Goal: Information Seeking & Learning: Learn about a topic

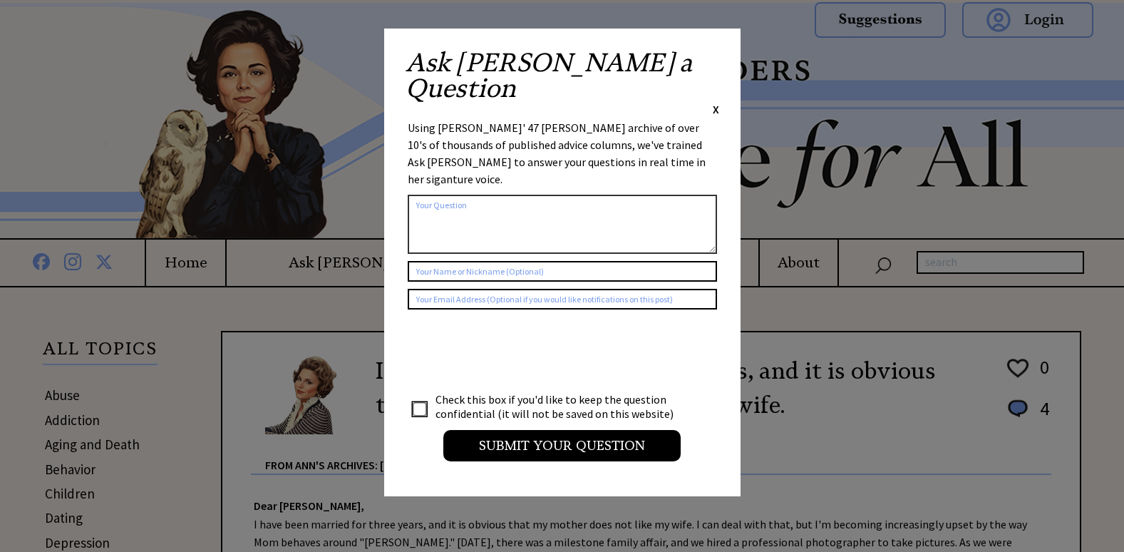
click at [713, 102] on span "X" at bounding box center [716, 109] width 6 height 14
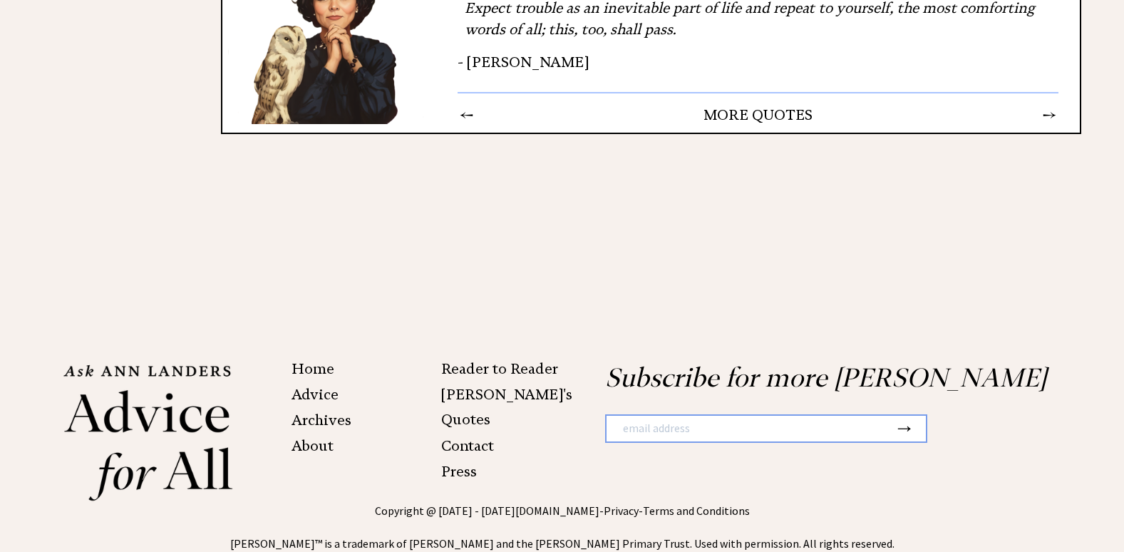
scroll to position [2209, 0]
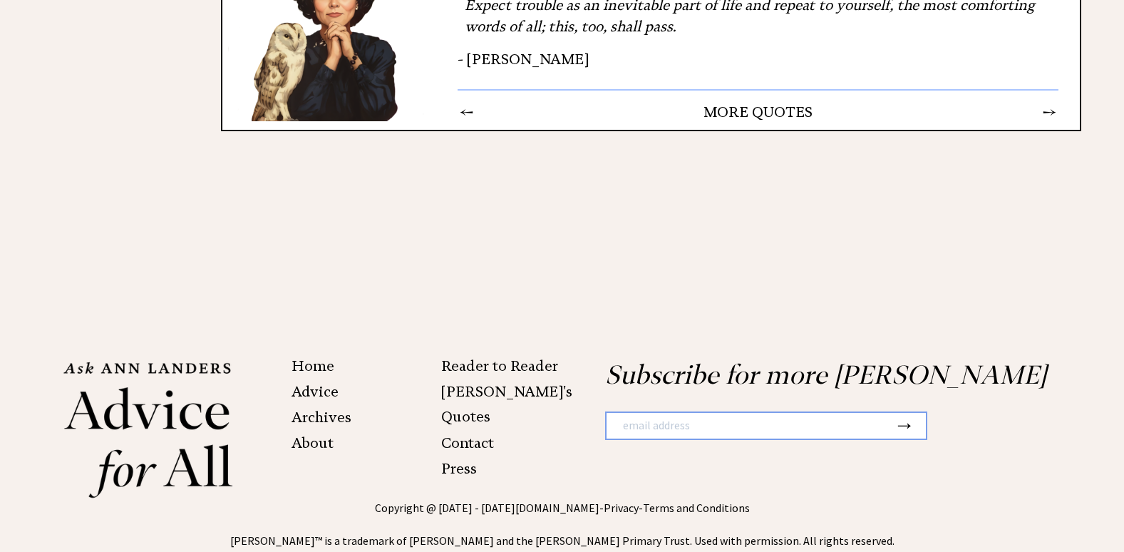
click at [322, 408] on link "Archives" at bounding box center [321, 416] width 60 height 17
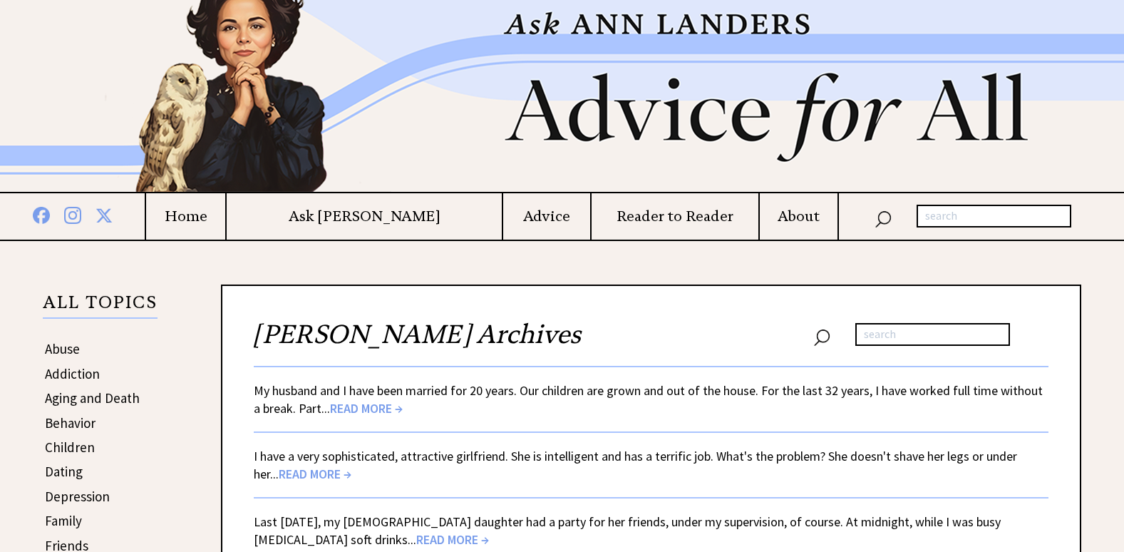
scroll to position [71, 0]
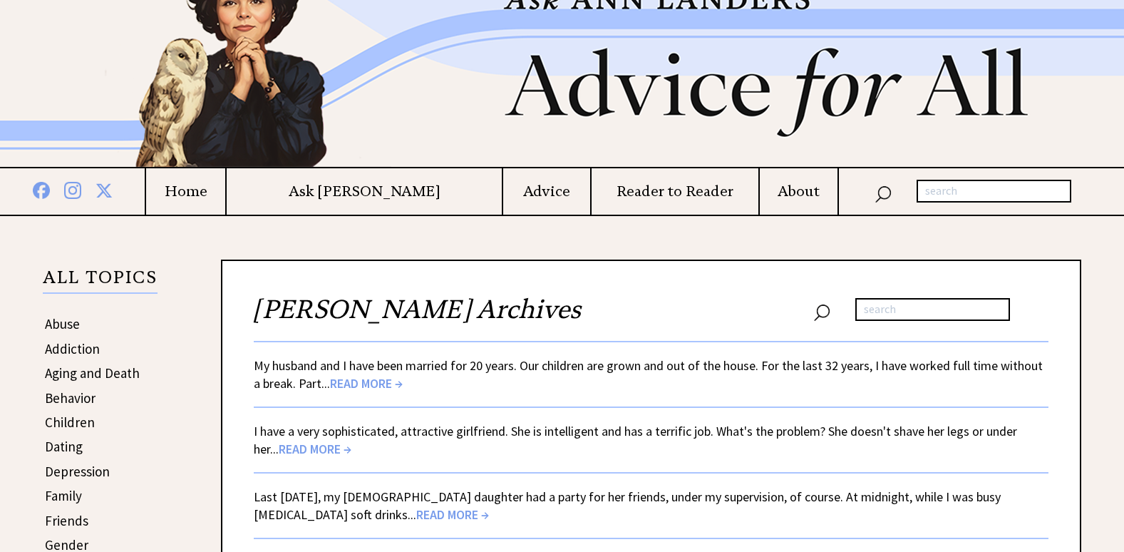
click at [366, 376] on span "READ MORE →" at bounding box center [366, 383] width 73 height 16
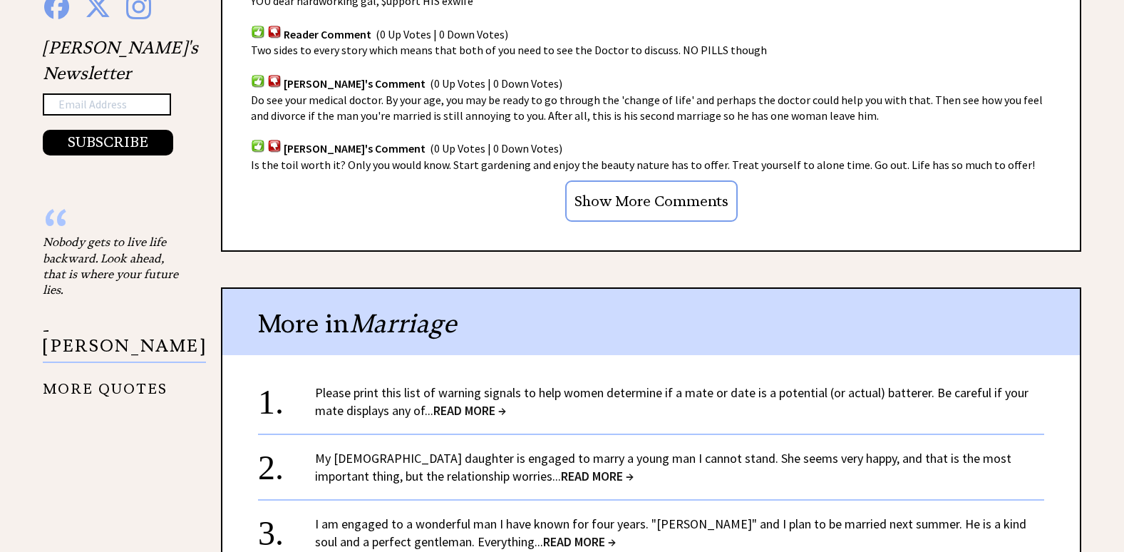
scroll to position [1211, 0]
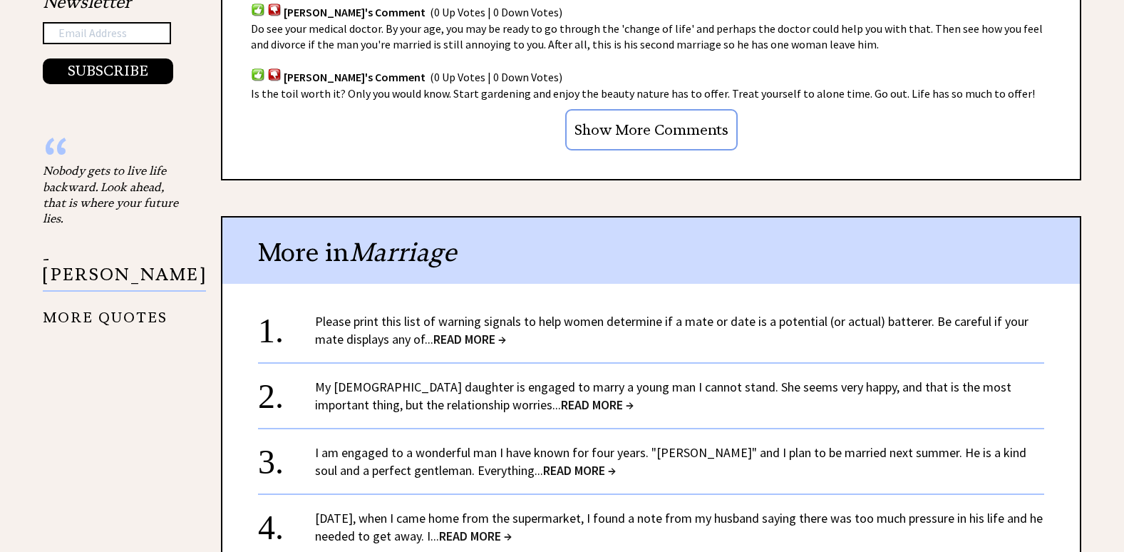
click at [452, 339] on span "READ MORE →" at bounding box center [469, 339] width 73 height 16
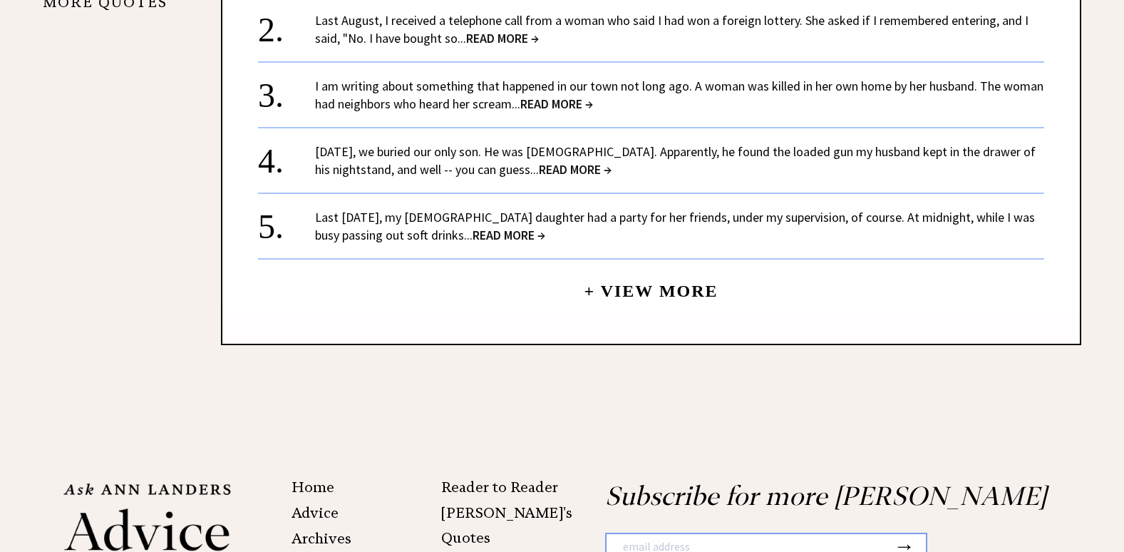
scroll to position [1568, 0]
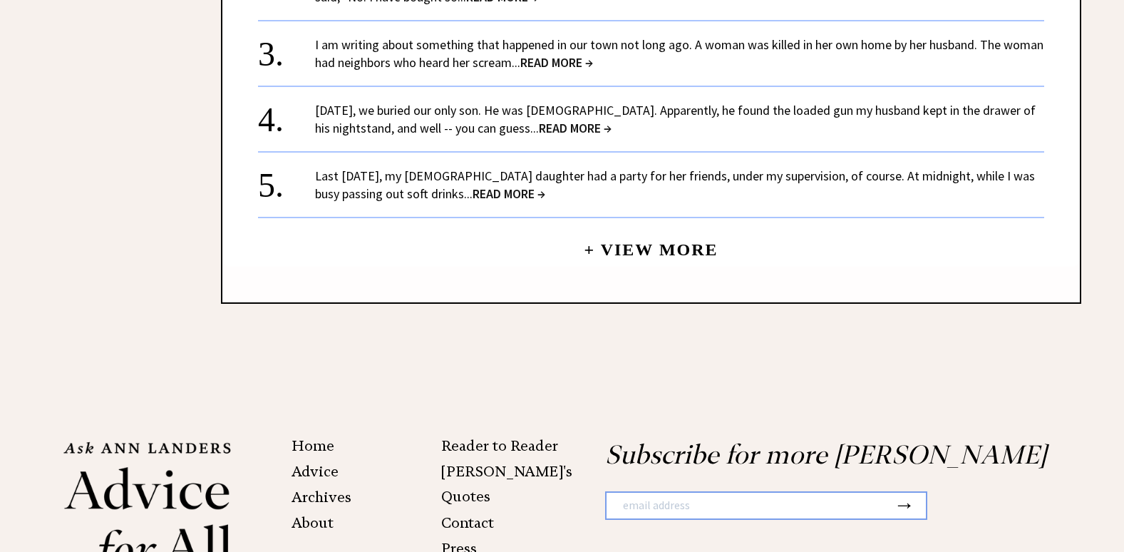
click at [653, 229] on link "+ View More" at bounding box center [651, 243] width 134 height 31
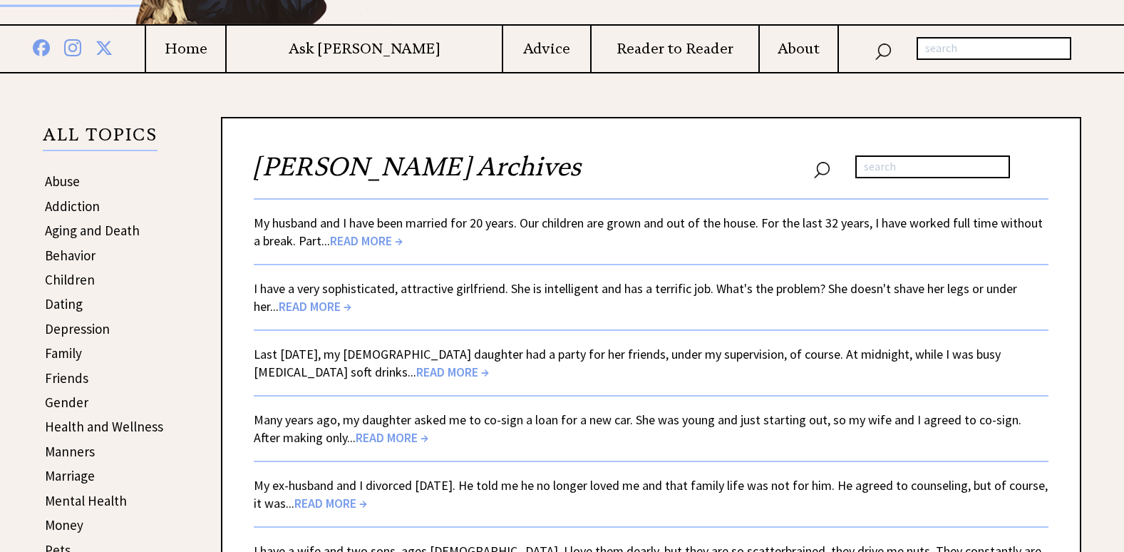
scroll to position [285, 0]
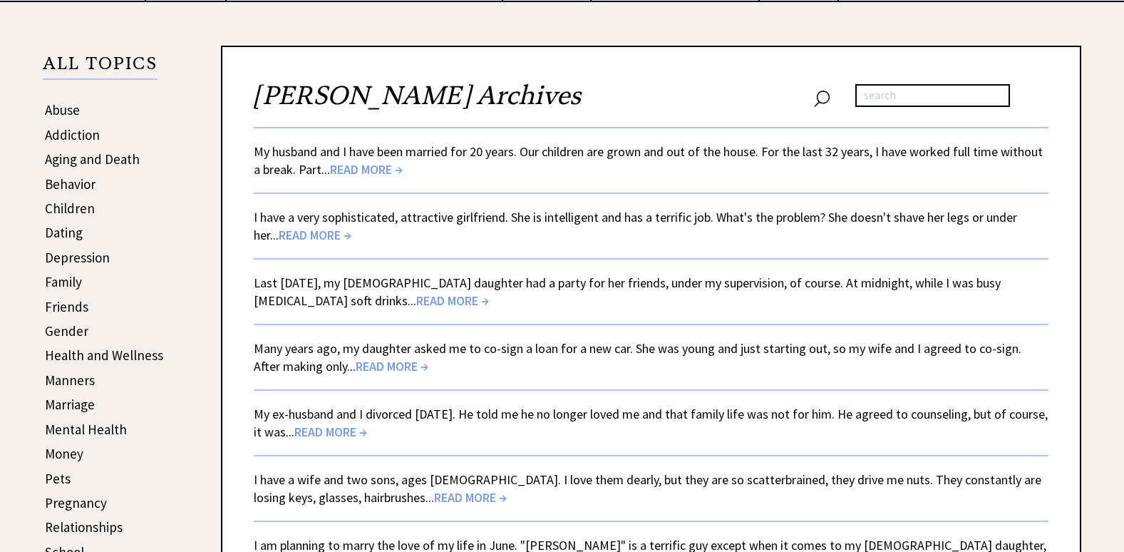
click at [367, 433] on span "READ MORE →" at bounding box center [330, 431] width 73 height 16
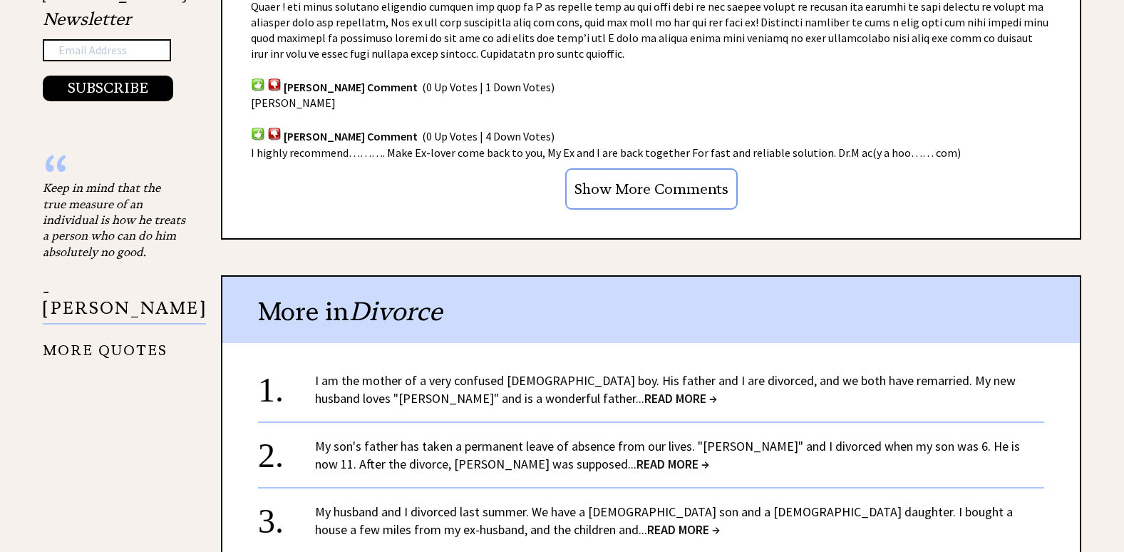
scroll to position [1211, 0]
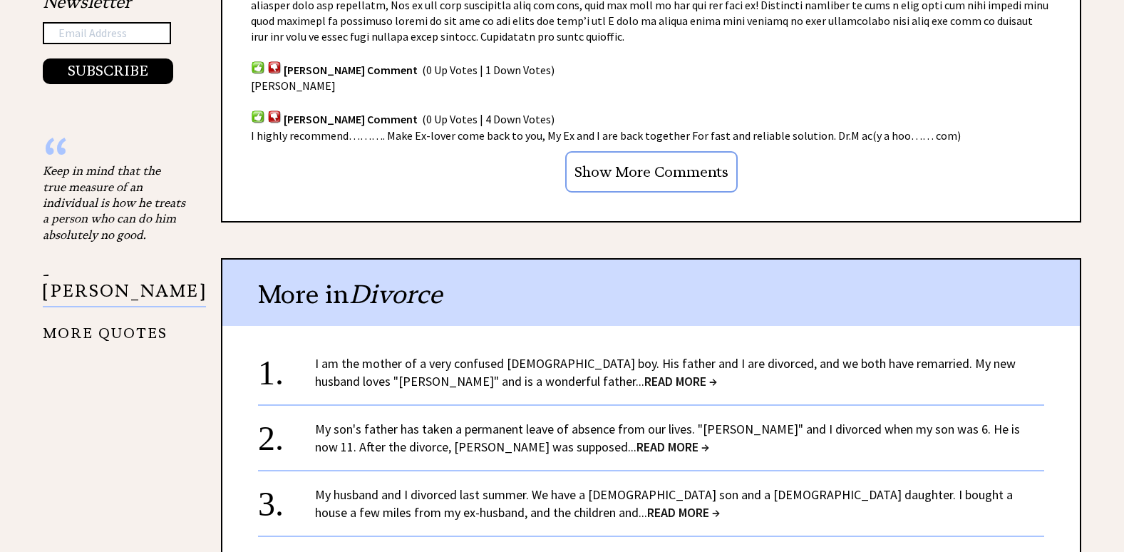
click at [644, 373] on span "READ MORE →" at bounding box center [680, 381] width 73 height 16
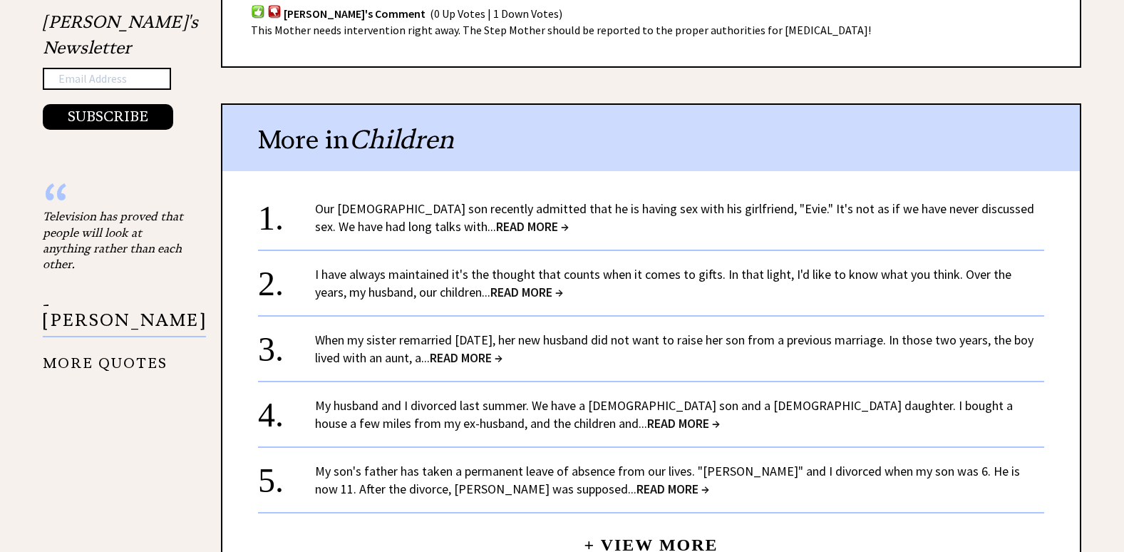
scroll to position [1211, 0]
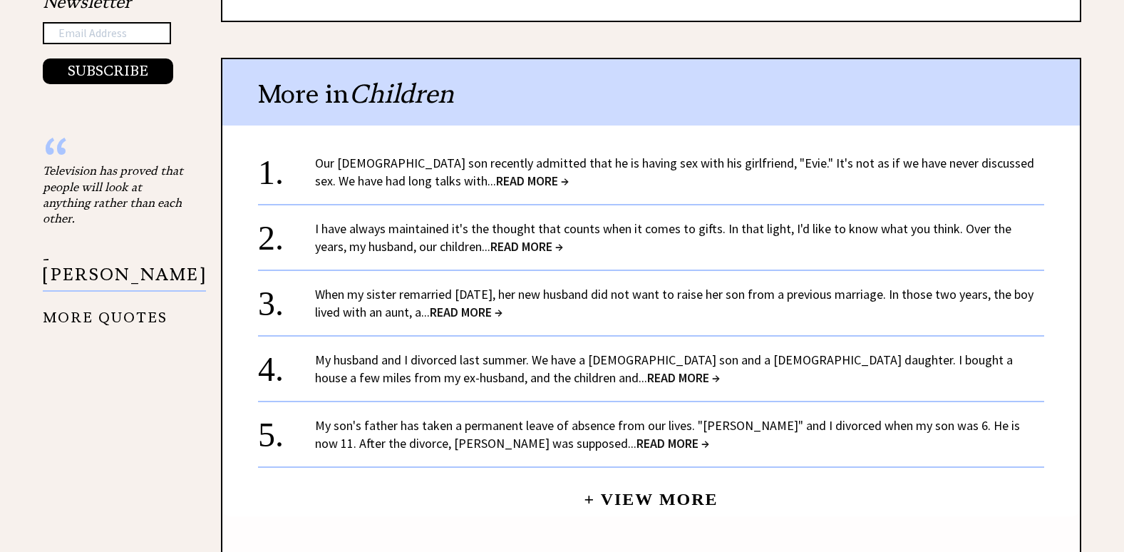
click at [496, 177] on span "READ MORE →" at bounding box center [532, 180] width 73 height 16
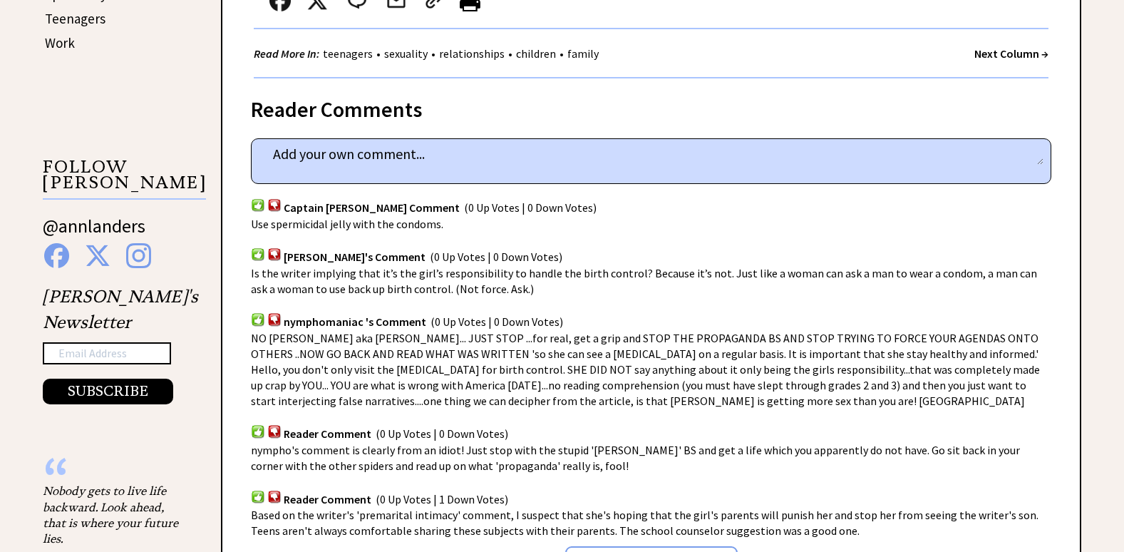
scroll to position [926, 0]
